Goal: Information Seeking & Learning: Learn about a topic

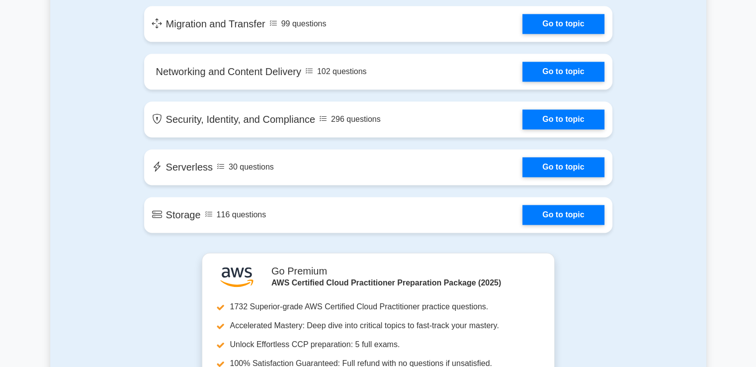
scroll to position [1251, 0]
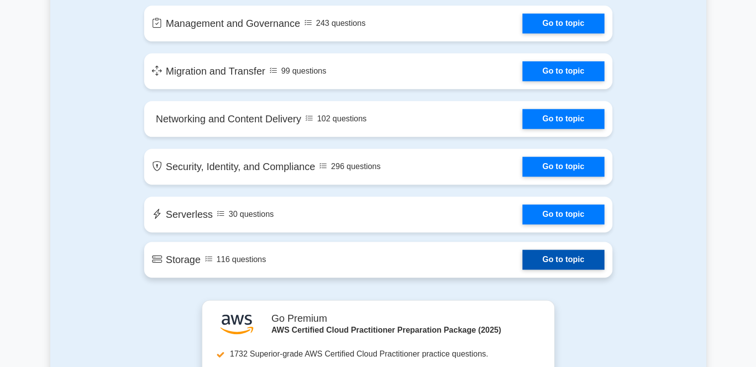
click at [597, 257] on link "Go to topic" at bounding box center [562, 259] width 81 height 20
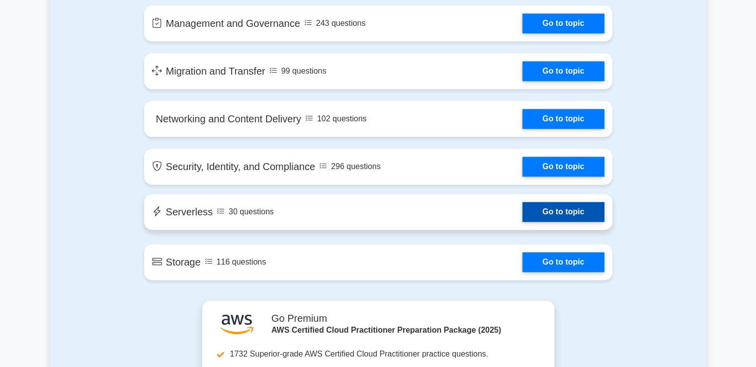
click at [543, 211] on link "Go to topic" at bounding box center [562, 212] width 81 height 20
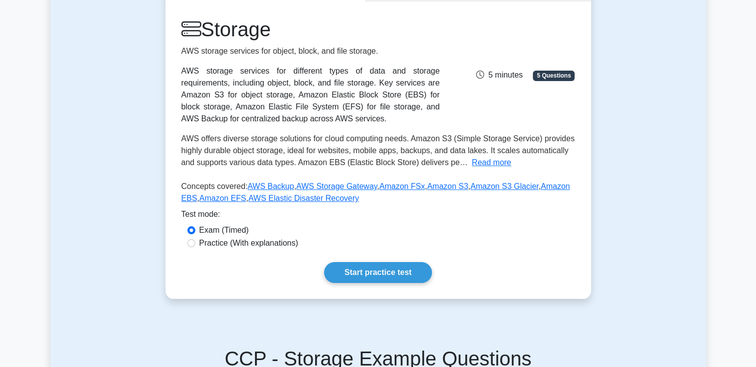
scroll to position [145, 0]
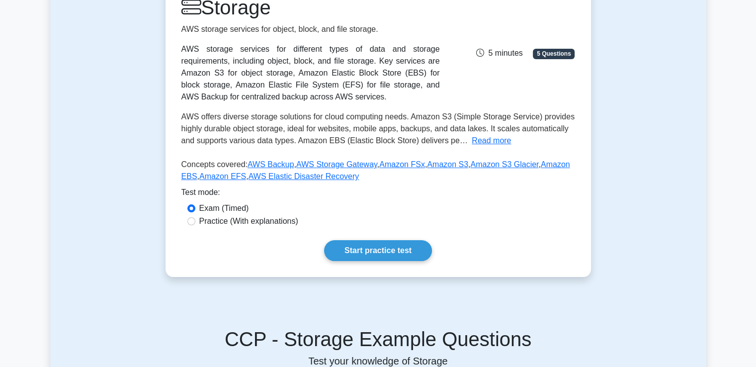
click at [384, 262] on div "Storage AWS storage services for object, block, and file storage. AWS storage s…" at bounding box center [377, 128] width 425 height 297
click at [378, 255] on link "Start practice test" at bounding box center [378, 250] width 108 height 21
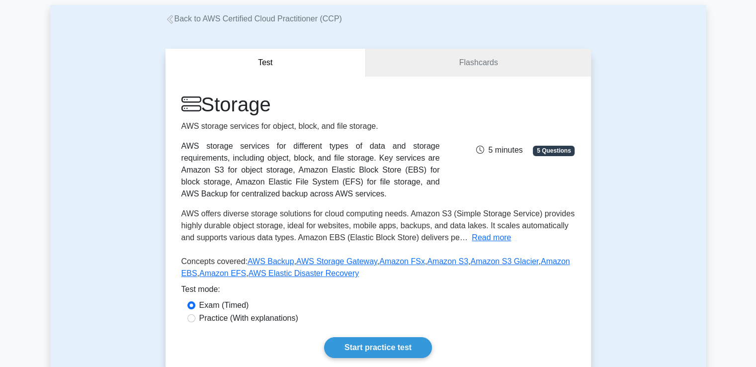
scroll to position [54, 0]
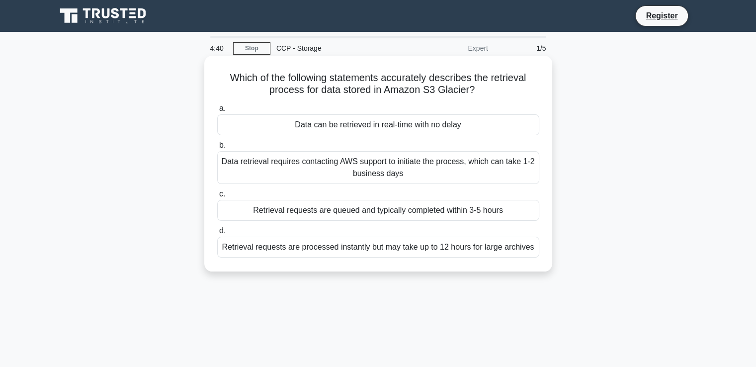
click at [327, 213] on div "Retrieval requests are queued and typically completed within 3-5 hours" at bounding box center [378, 210] width 322 height 21
click at [217, 197] on input "c. Retrieval requests are queued and typically completed within 3-5 hours" at bounding box center [217, 194] width 0 height 6
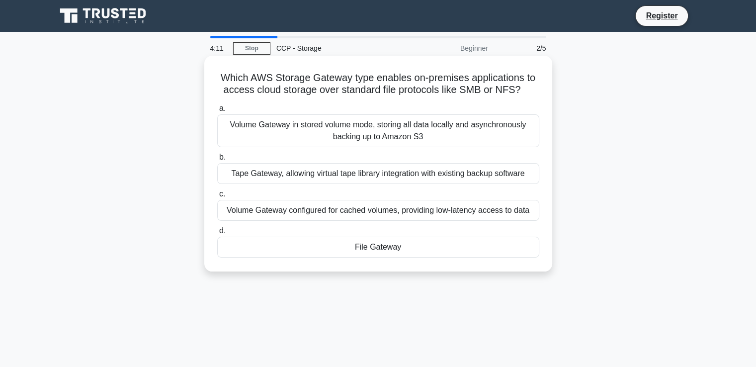
click at [339, 250] on div "File Gateway" at bounding box center [378, 247] width 322 height 21
click at [217, 234] on input "d. File Gateway" at bounding box center [217, 231] width 0 height 6
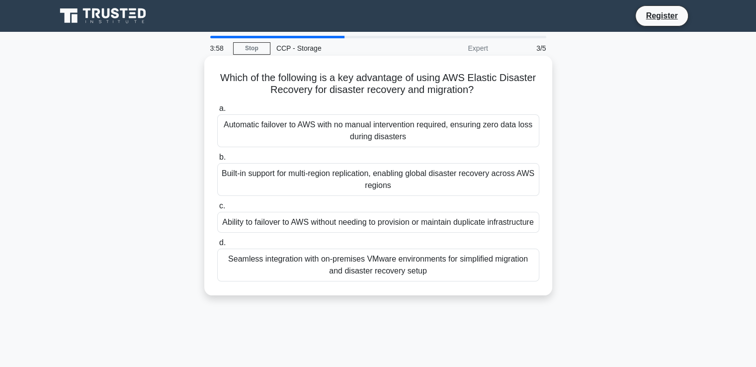
click at [336, 130] on div "Automatic failover to AWS with no manual intervention required, ensuring zero d…" at bounding box center [378, 130] width 322 height 33
click at [217, 112] on input "a. Automatic failover to AWS with no manual intervention required, ensuring zer…" at bounding box center [217, 108] width 0 height 6
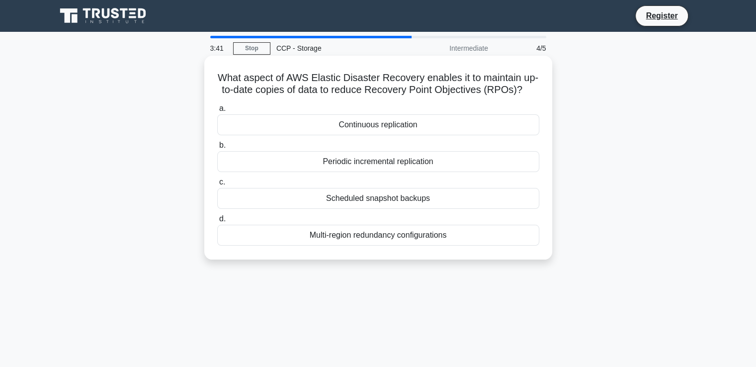
click at [343, 209] on div "Scheduled snapshot backups" at bounding box center [378, 198] width 322 height 21
click at [217, 185] on input "c. Scheduled snapshot backups" at bounding box center [217, 182] width 0 height 6
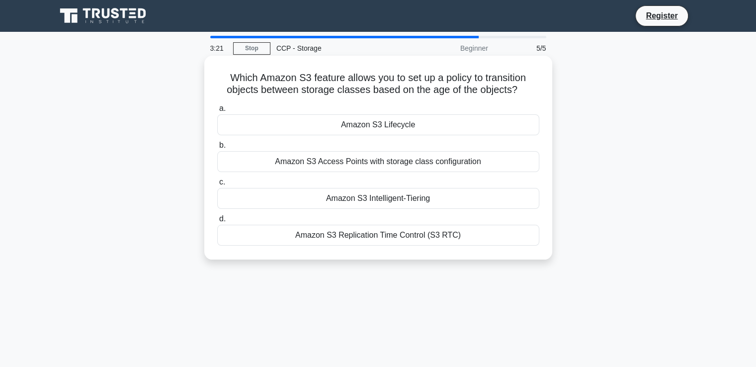
click at [320, 201] on div "Amazon S3 Intelligent-Tiering" at bounding box center [378, 198] width 322 height 21
click at [217, 185] on input "c. Amazon S3 Intelligent-Tiering" at bounding box center [217, 182] width 0 height 6
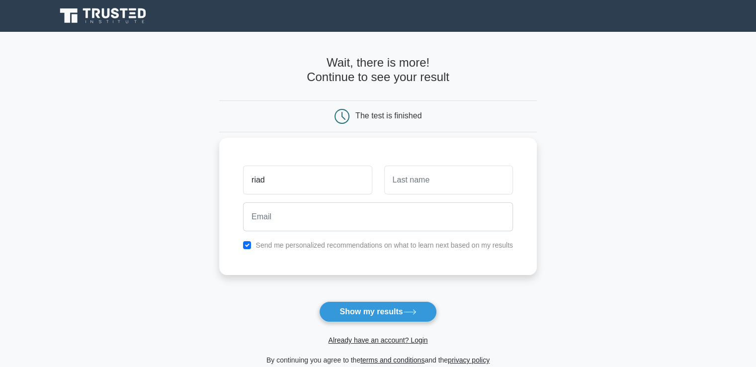
type input "Riad"
click at [424, 180] on input "text" at bounding box center [448, 179] width 129 height 29
type input "Makhoul"
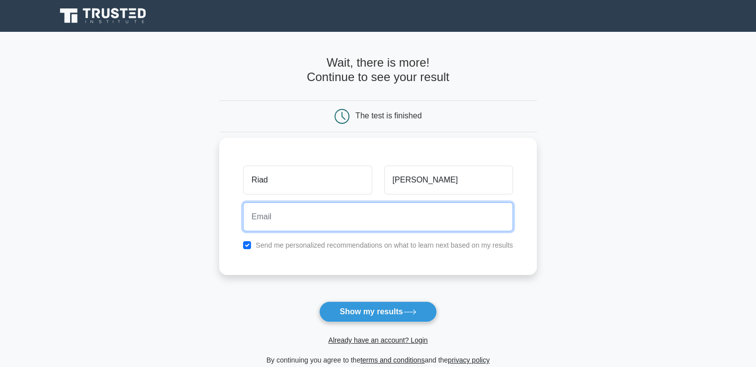
click at [363, 214] on input "email" at bounding box center [378, 216] width 270 height 29
type input "riad.makhoul@lau.edu"
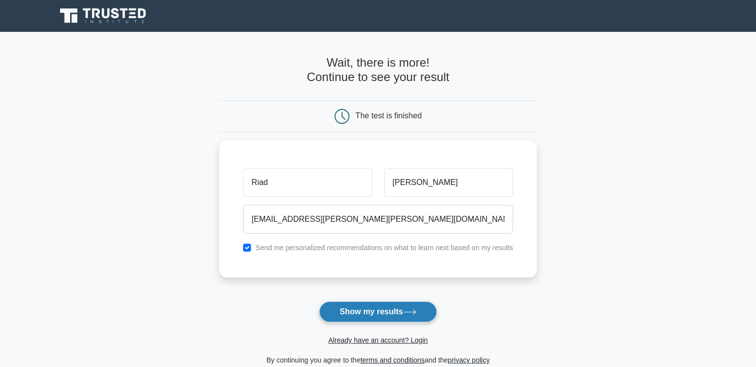
click at [393, 309] on button "Show my results" at bounding box center [377, 311] width 117 height 21
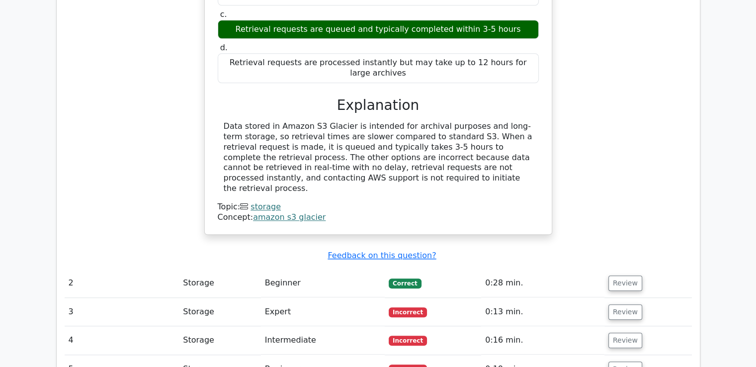
scroll to position [934, 0]
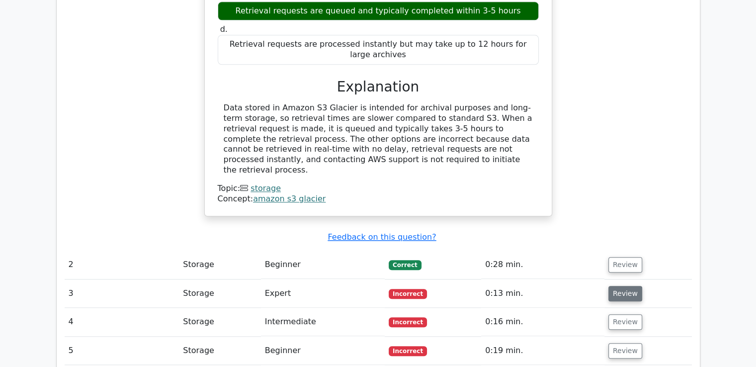
click at [621, 286] on button "Review" at bounding box center [625, 293] width 34 height 15
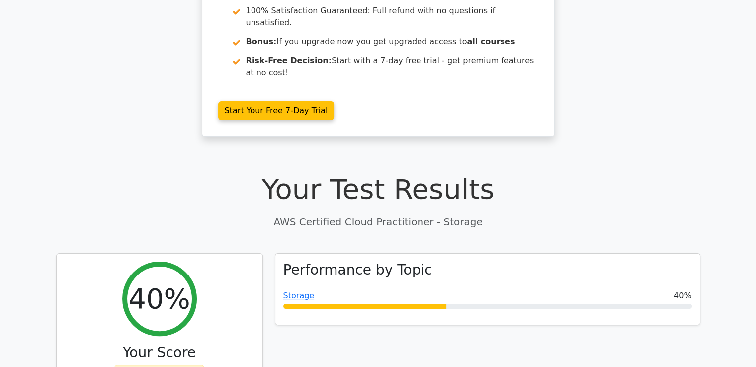
scroll to position [136, 0]
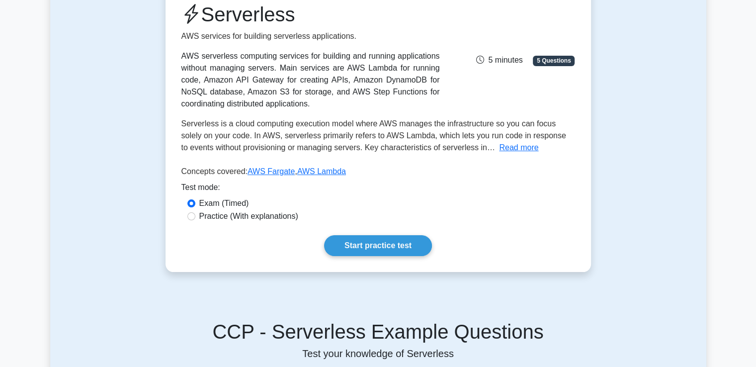
scroll to position [149, 0]
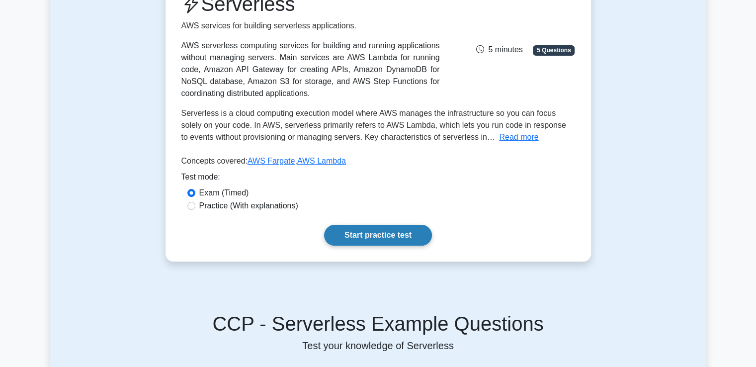
click at [346, 233] on link "Start practice test" at bounding box center [378, 235] width 108 height 21
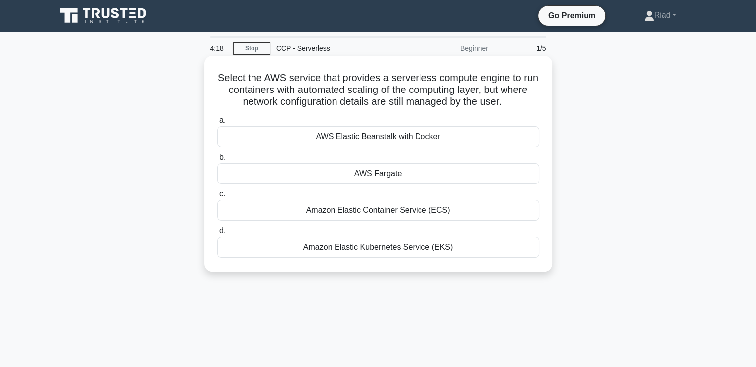
click at [395, 175] on div "AWS Fargate" at bounding box center [378, 173] width 322 height 21
click at [217, 160] on input "b. AWS Fargate" at bounding box center [217, 157] width 0 height 6
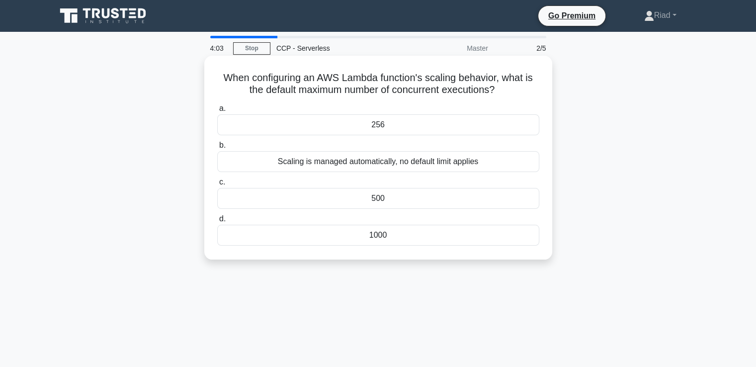
click at [364, 167] on div "Scaling is managed automatically, no default limit applies" at bounding box center [378, 161] width 322 height 21
click at [217, 149] on input "b. Scaling is managed automatically, no default limit applies" at bounding box center [217, 145] width 0 height 6
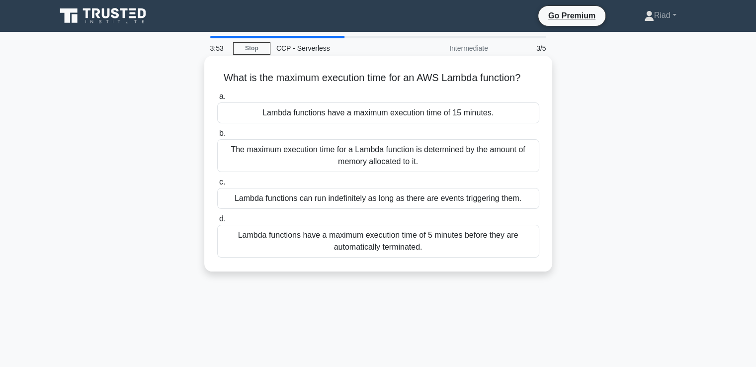
click at [396, 208] on div "Lambda functions can run indefinitely as long as there are events triggering th…" at bounding box center [378, 198] width 322 height 21
click at [217, 185] on input "c. Lambda functions can run indefinitely as long as there are events triggering…" at bounding box center [217, 182] width 0 height 6
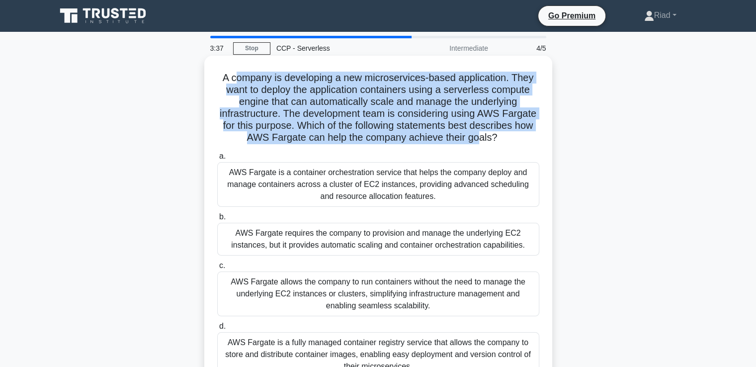
drag, startPoint x: 232, startPoint y: 73, endPoint x: 480, endPoint y: 139, distance: 256.6
click at [480, 139] on h5 "A company is developing a new microservices-based application. They want to dep…" at bounding box center [378, 108] width 324 height 73
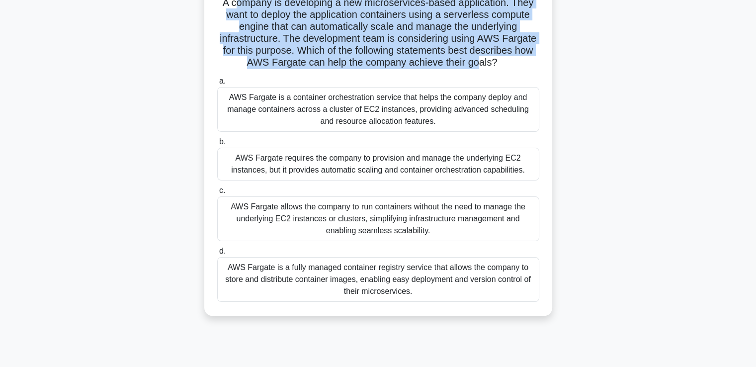
scroll to position [80, 0]
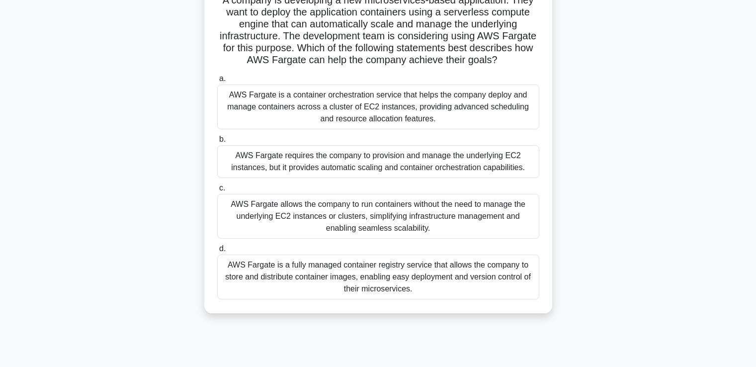
click at [612, 218] on div "A company is developing a new microservices-based application. They want to dep…" at bounding box center [378, 151] width 656 height 347
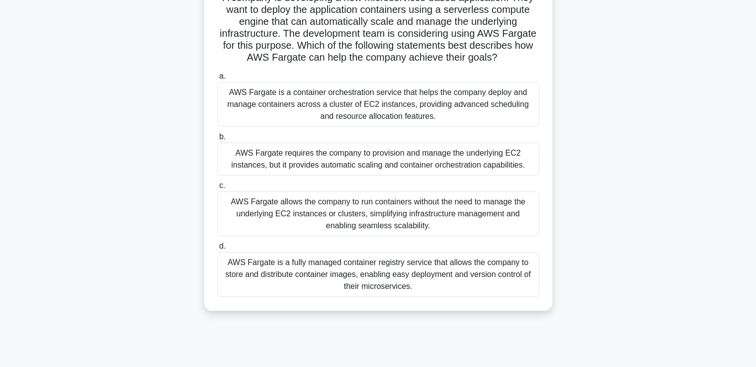
click at [382, 210] on div "AWS Fargate allows the company to run containers without the need to manage the…" at bounding box center [378, 213] width 322 height 45
click at [217, 189] on input "c. AWS Fargate allows the company to run containers without the need to manage …" at bounding box center [217, 185] width 0 height 6
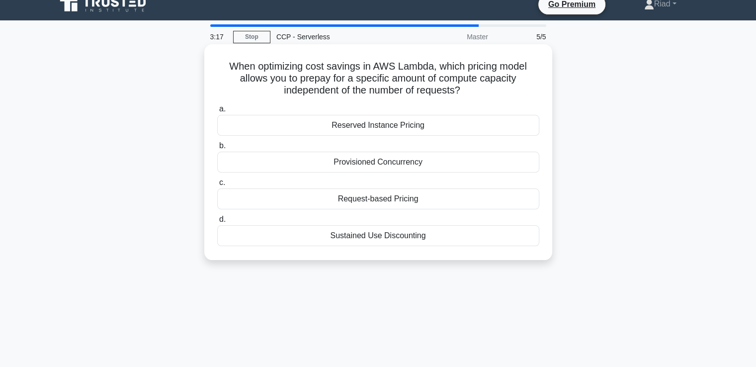
scroll to position [0, 0]
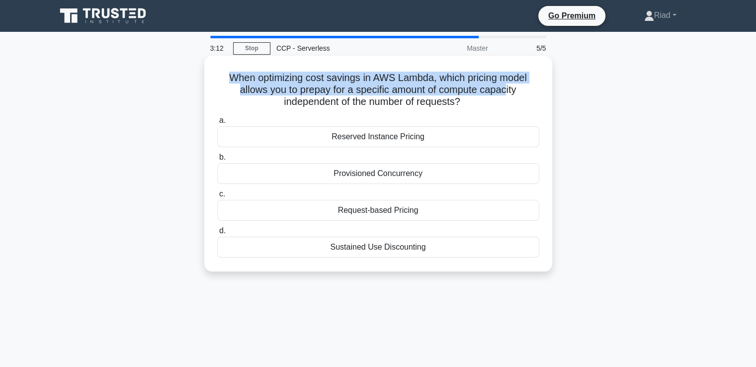
drag, startPoint x: 226, startPoint y: 80, endPoint x: 508, endPoint y: 89, distance: 282.4
click at [508, 89] on h5 "When optimizing cost savings in AWS Lambda, which pricing model allows you to p…" at bounding box center [378, 90] width 324 height 37
click at [508, 91] on h5 "When optimizing cost savings in AWS Lambda, which pricing model allows you to p…" at bounding box center [378, 90] width 324 height 37
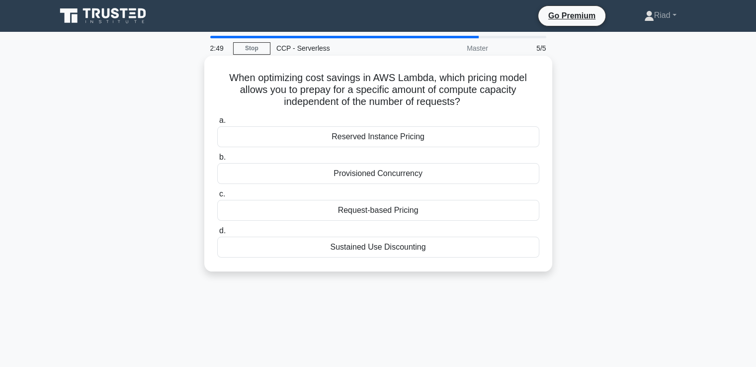
click at [362, 209] on div "Request-based Pricing" at bounding box center [378, 210] width 322 height 21
click at [217, 197] on input "c. Request-based Pricing" at bounding box center [217, 194] width 0 height 6
